Goal: Task Accomplishment & Management: Complete application form

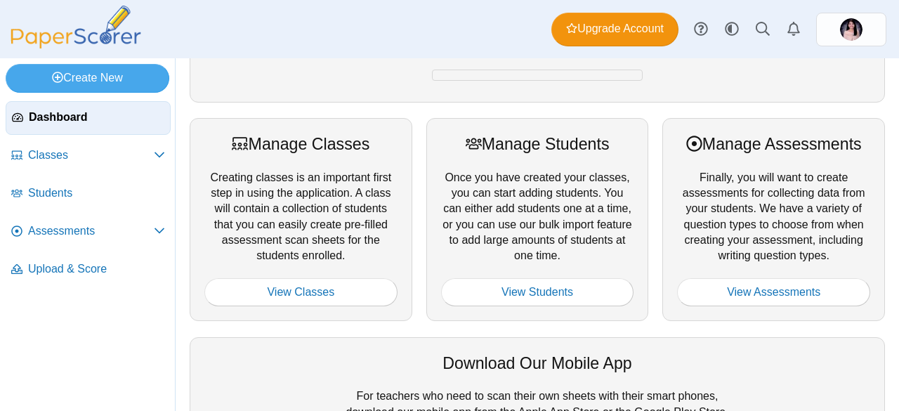
scroll to position [136, 0]
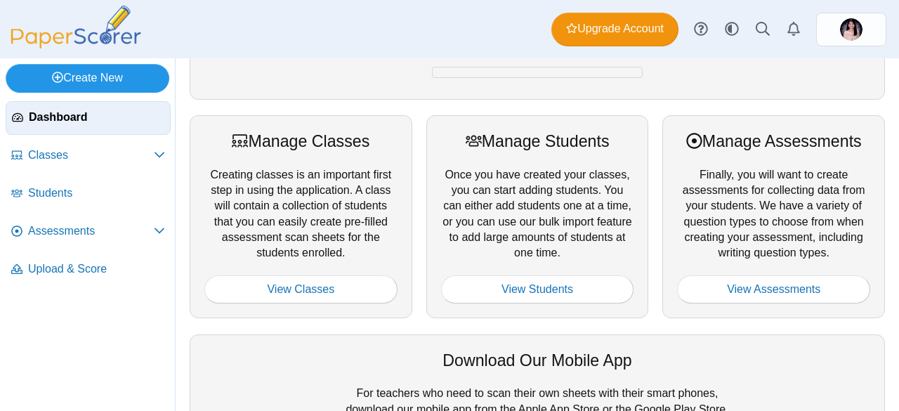
click at [152, 78] on link "Create New" at bounding box center [88, 78] width 164 height 28
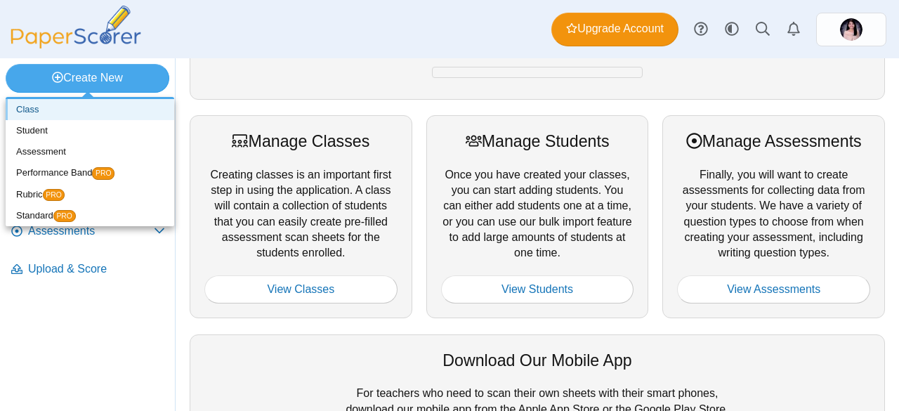
click at [62, 107] on link "Class" at bounding box center [90, 109] width 169 height 21
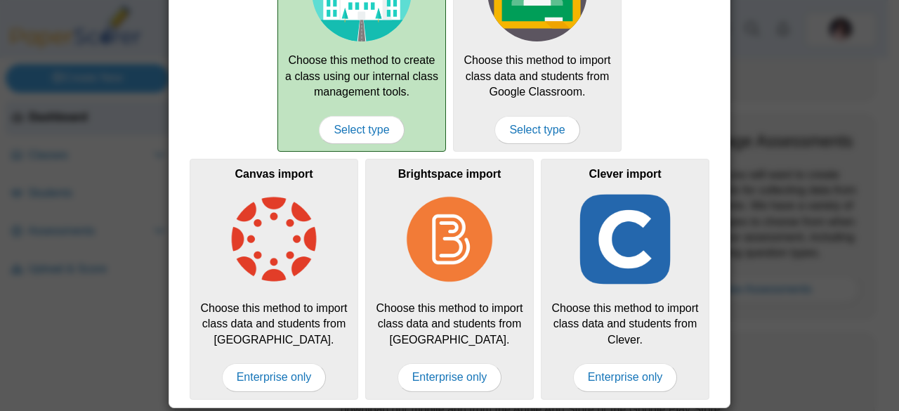
scroll to position [0, 0]
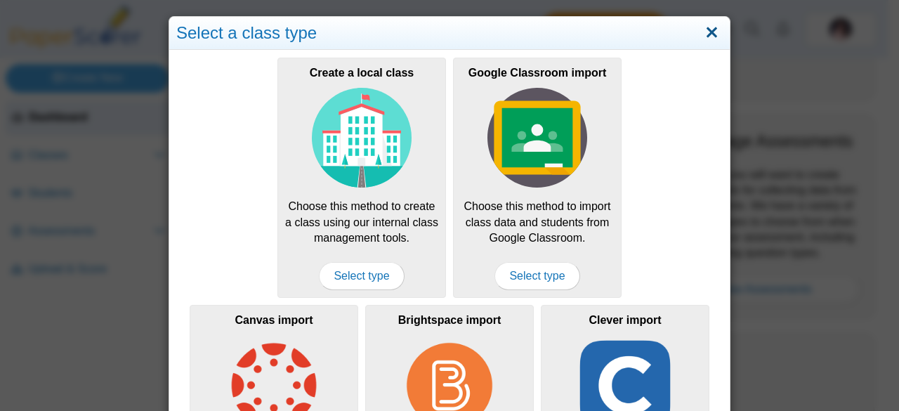
click at [711, 30] on link "Close" at bounding box center [712, 33] width 22 height 24
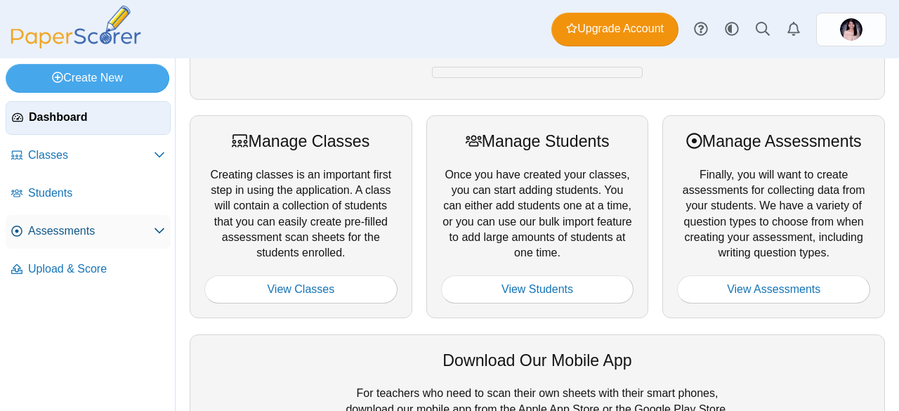
click at [100, 235] on span "Assessments" at bounding box center [91, 230] width 126 height 15
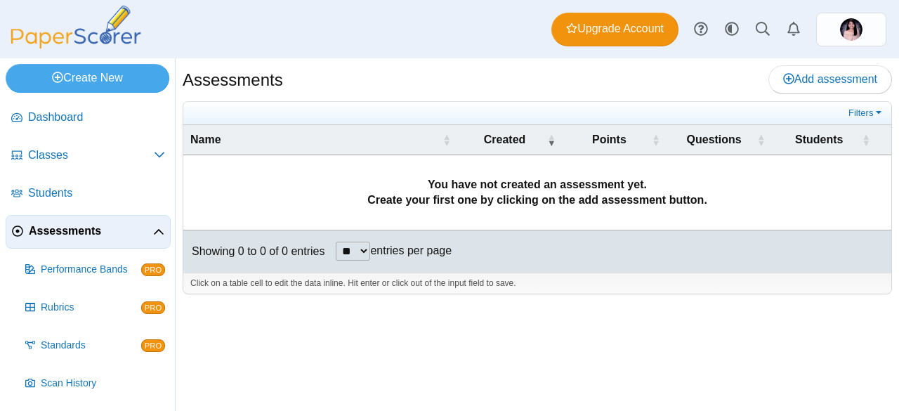
scroll to position [73, 0]
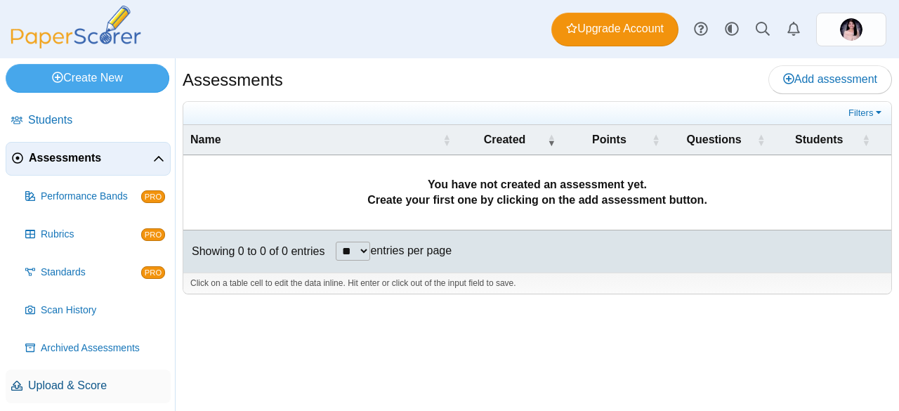
click at [102, 382] on span "Upload & Score" at bounding box center [96, 385] width 137 height 15
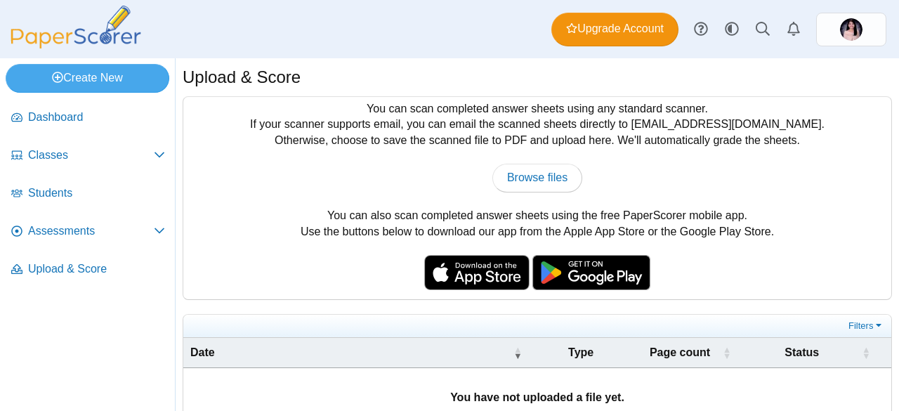
scroll to position [69, 0]
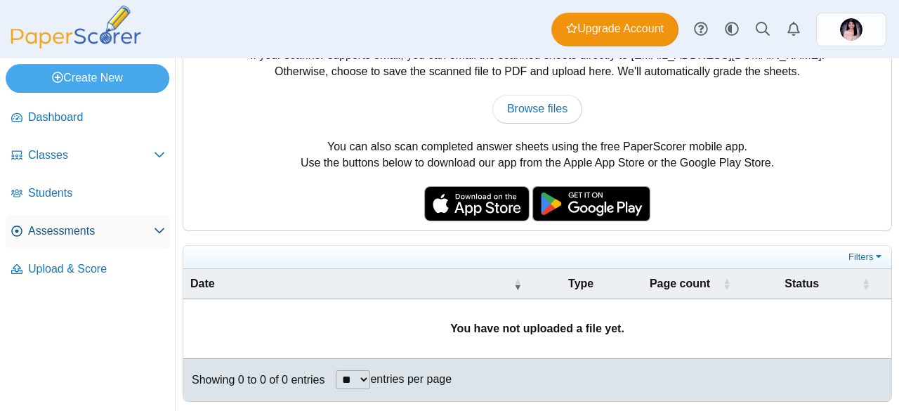
click at [83, 242] on link "Assessments" at bounding box center [88, 232] width 165 height 34
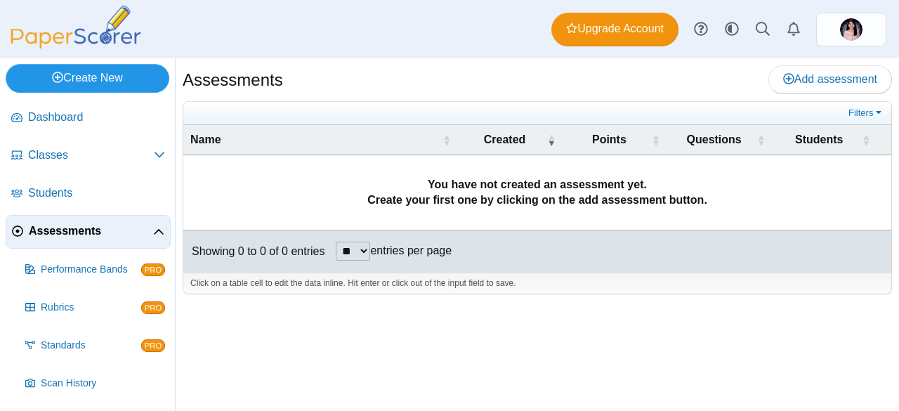
click at [134, 80] on link "Create New" at bounding box center [88, 78] width 164 height 28
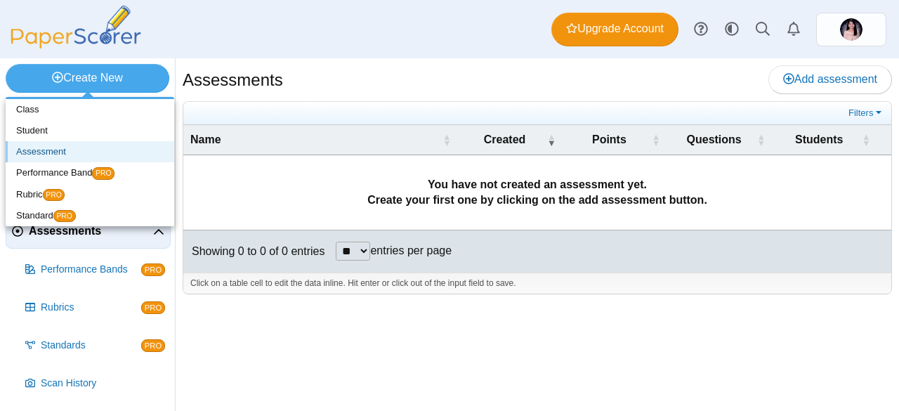
click at [72, 152] on link "Assessment" at bounding box center [90, 151] width 169 height 21
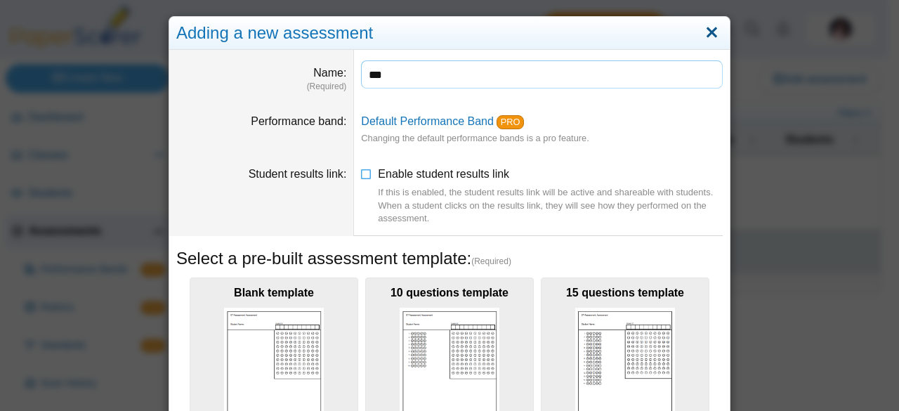
type input "***"
click at [711, 26] on link "Close" at bounding box center [712, 33] width 22 height 24
